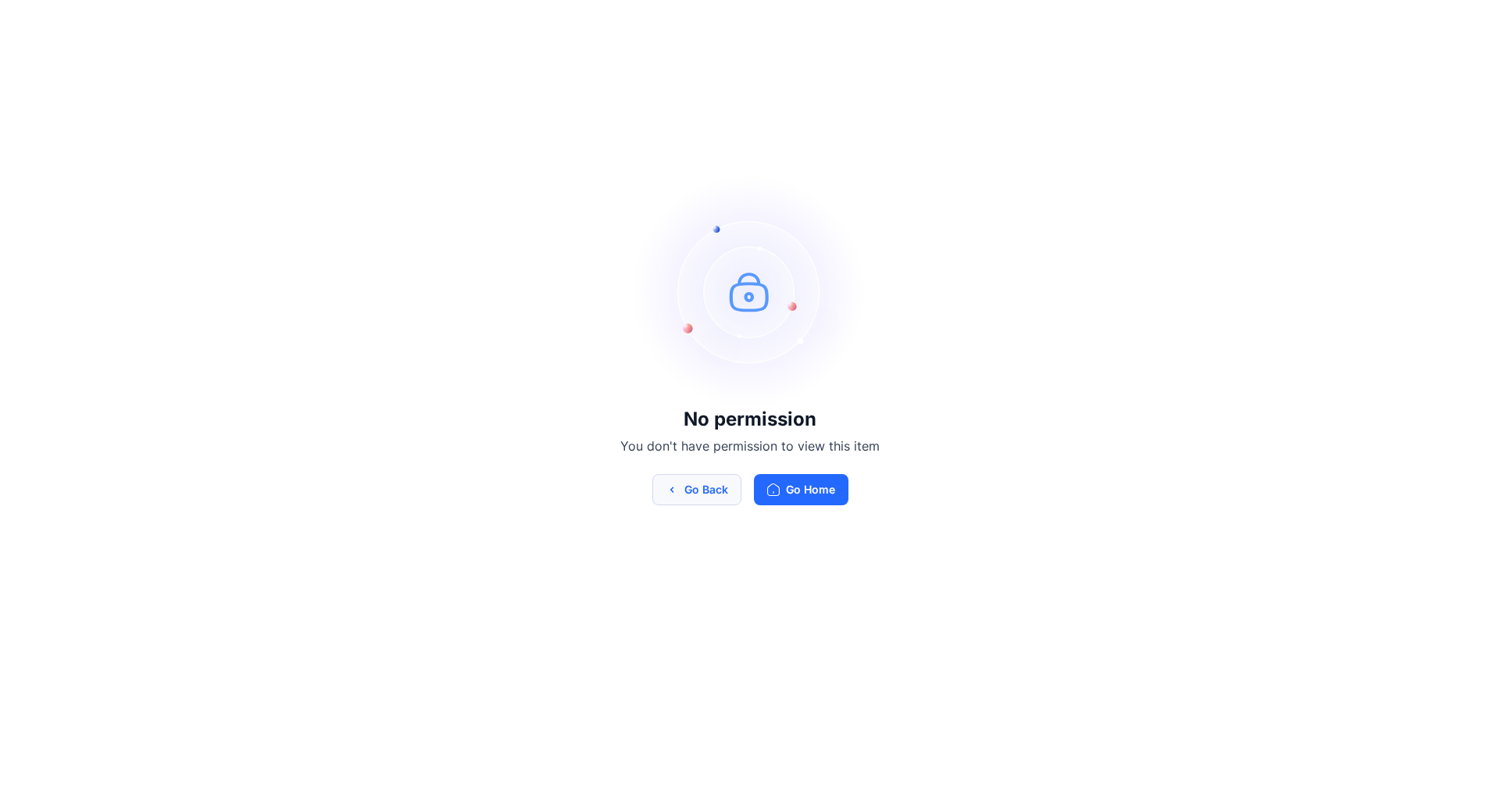
click at [714, 484] on button "Go Back" at bounding box center [696, 489] width 89 height 31
click at [678, 488] on button "Go Back" at bounding box center [696, 489] width 89 height 31
drag, startPoint x: 1450, startPoint y: 9, endPoint x: 1460, endPoint y: 3, distance: 11.3
click at [1451, 9] on div "No permission You don't have permission to view this item Go Back Go Home" at bounding box center [750, 339] width 1500 height 679
